Goal: Navigation & Orientation: Find specific page/section

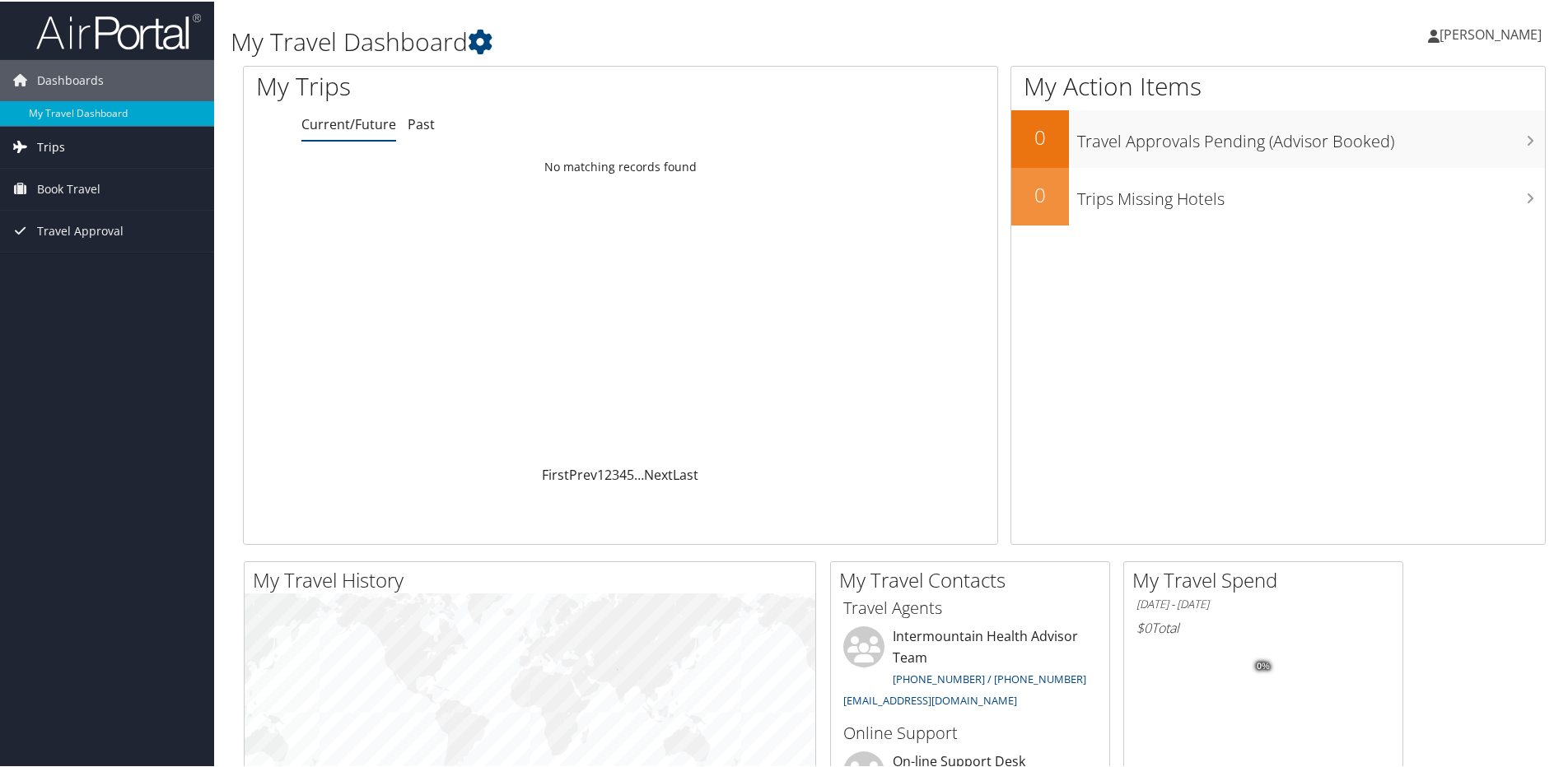
click at [43, 145] on span "Trips" at bounding box center [50, 146] width 28 height 41
click at [108, 178] on link "Current/Future Trips" at bounding box center [107, 178] width 215 height 25
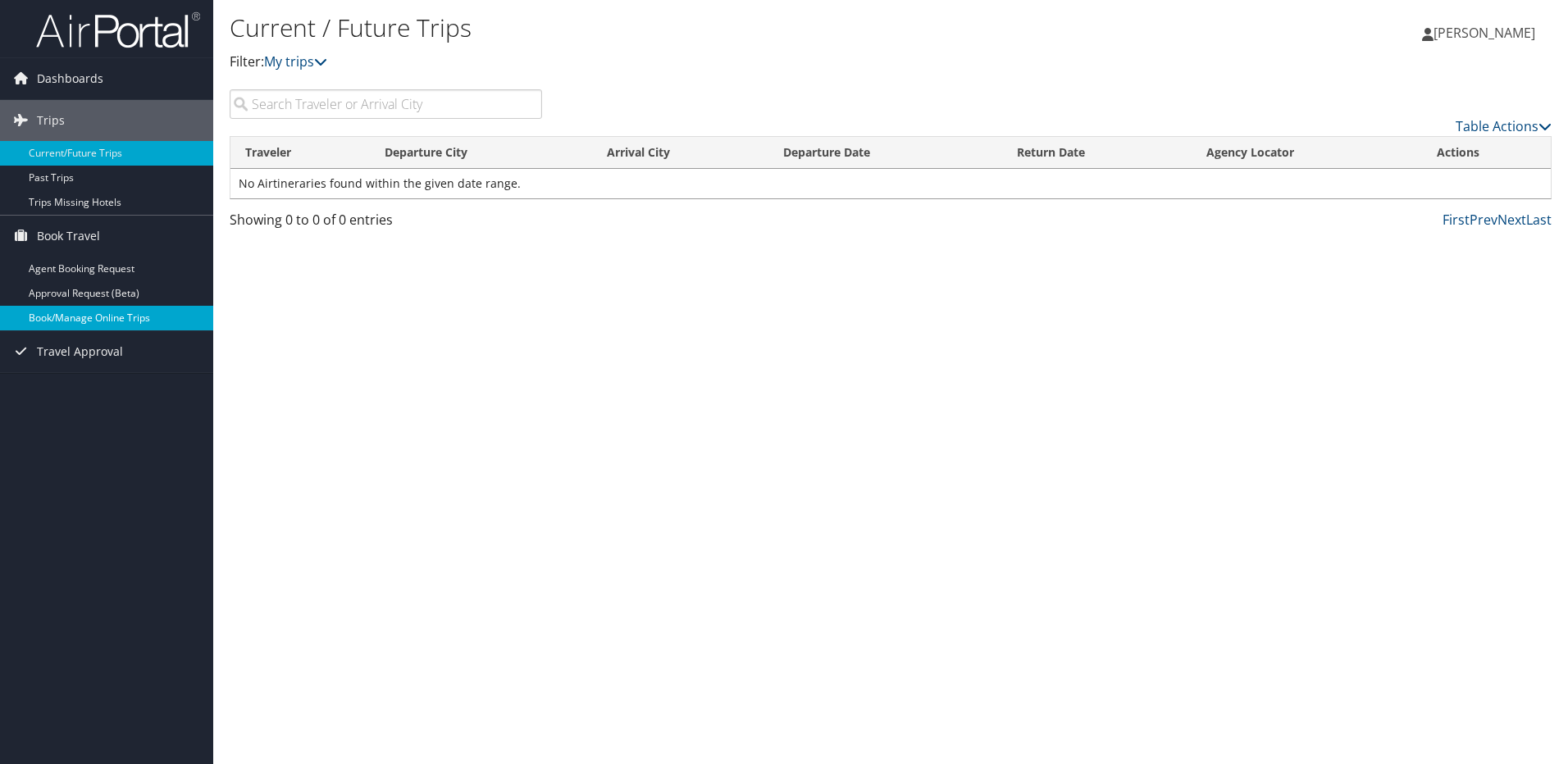
click at [104, 327] on link "Book/Manage Online Trips" at bounding box center [107, 318] width 214 height 25
